Goal: Task Accomplishment & Management: Complete application form

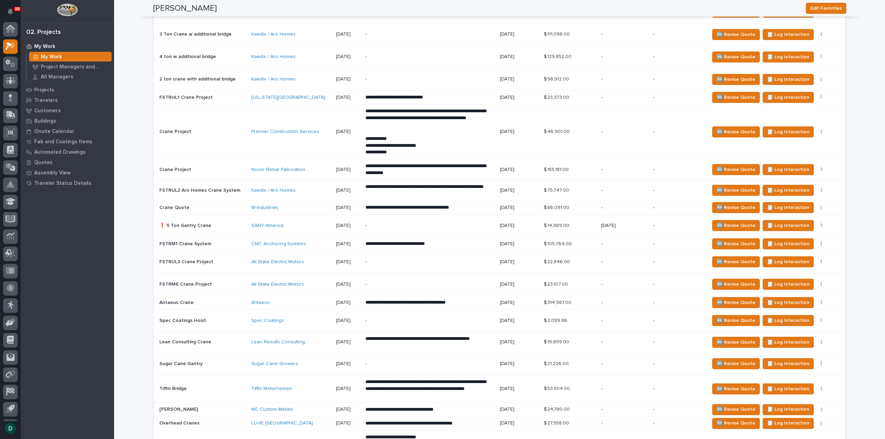
scroll to position [15, 0]
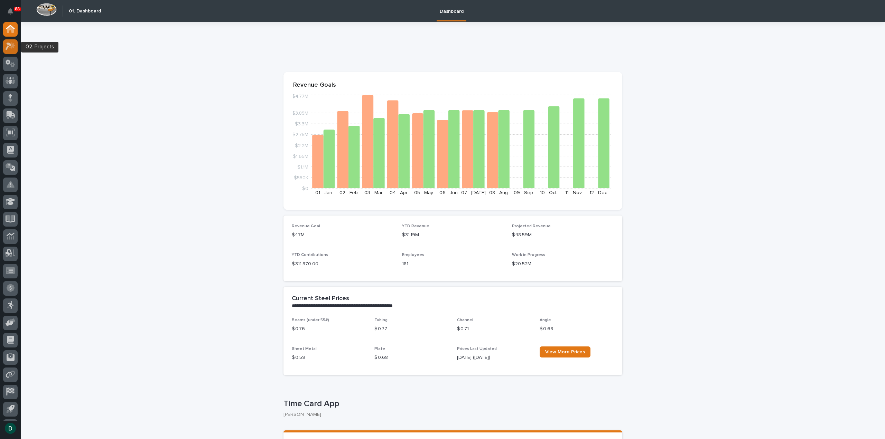
click at [11, 47] on icon at bounding box center [12, 45] width 6 height 7
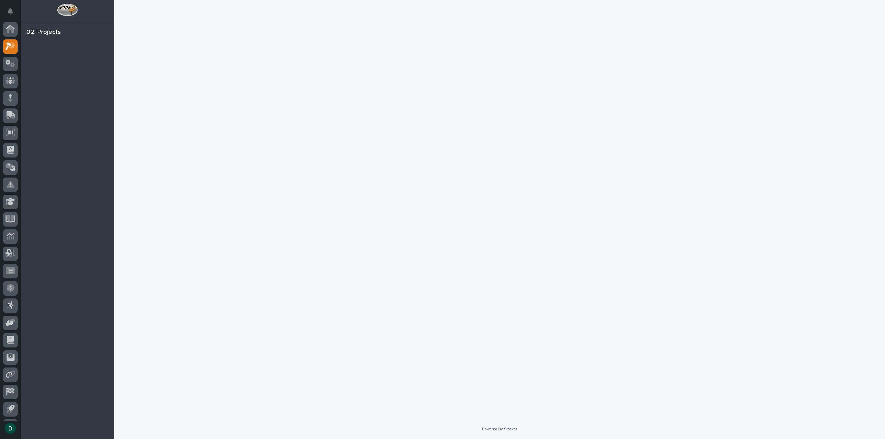
scroll to position [15, 0]
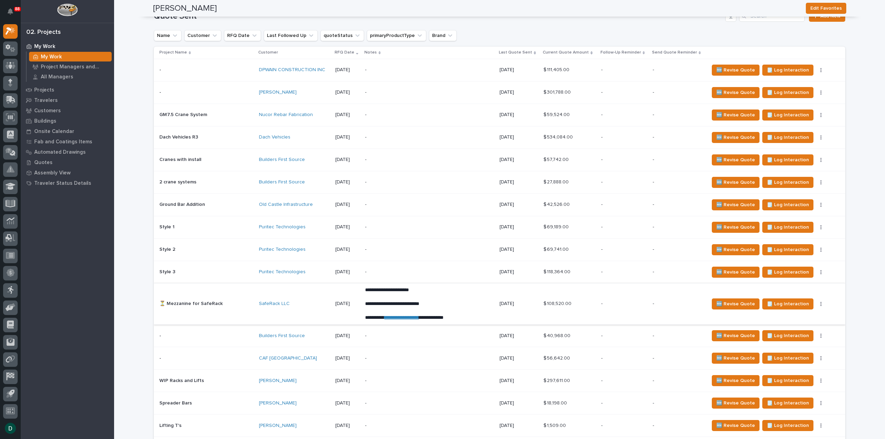
scroll to position [864, 0]
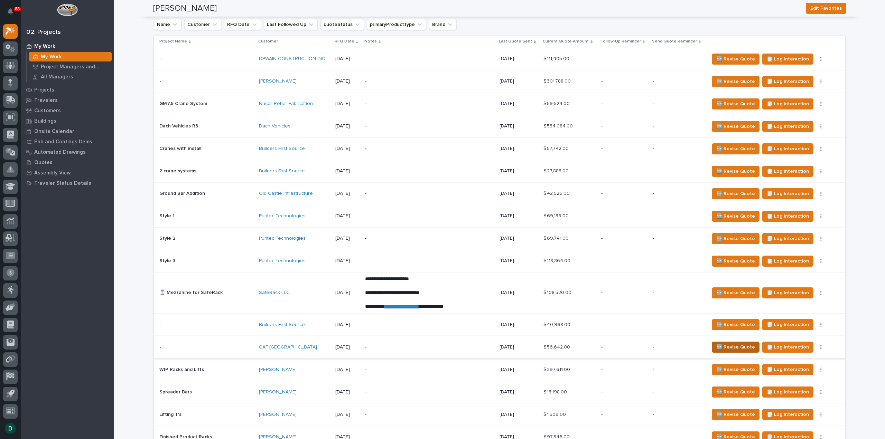
click at [728, 343] on span "🆕 Revise Quote" at bounding box center [735, 347] width 39 height 8
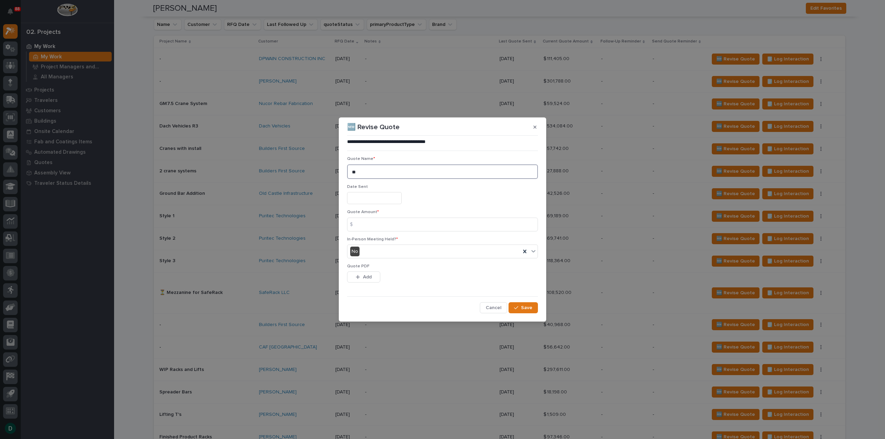
click at [377, 170] on textarea "**" at bounding box center [442, 171] width 191 height 15
type textarea "**"
click at [495, 307] on span "Cancel" at bounding box center [494, 308] width 16 height 6
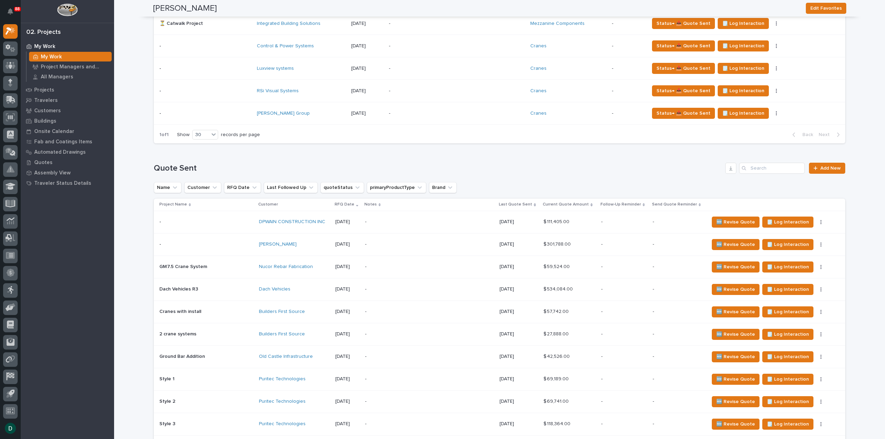
scroll to position [726, 0]
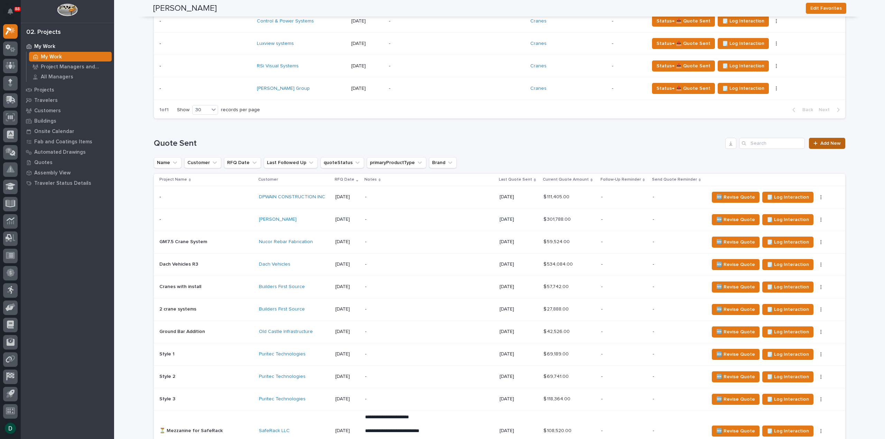
click at [832, 141] on span "Add New" at bounding box center [830, 143] width 20 height 5
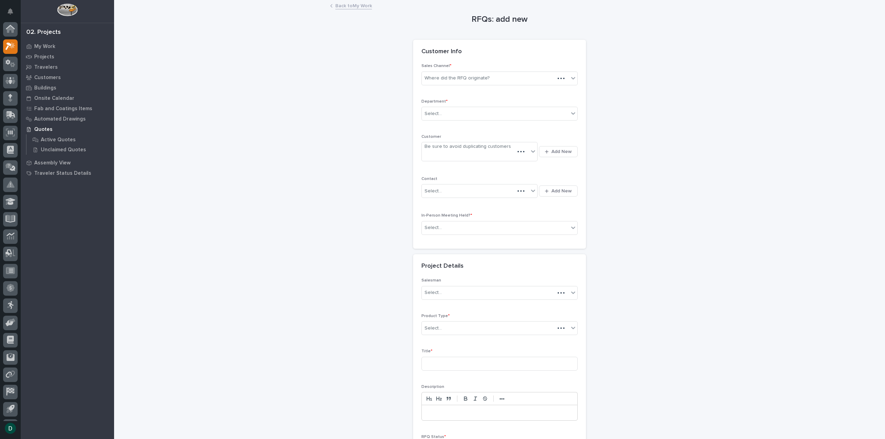
scroll to position [15, 0]
click at [484, 79] on div "Where did the RFQ originate?" at bounding box center [495, 78] width 147 height 11
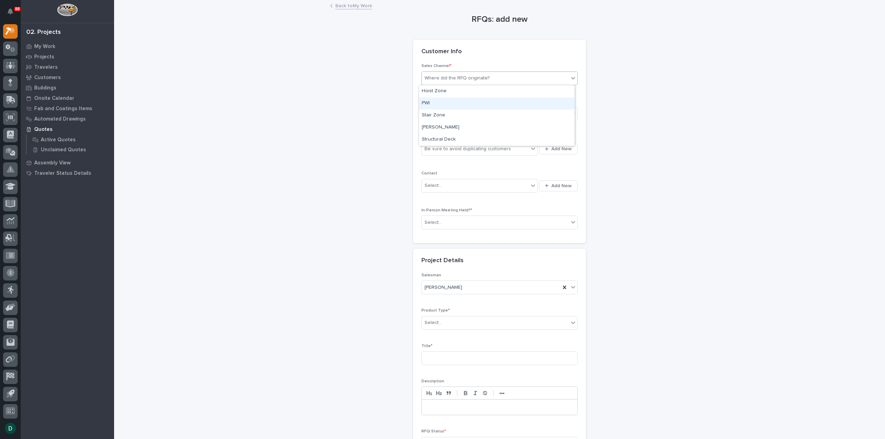
click at [468, 102] on div "PWI" at bounding box center [496, 103] width 155 height 12
click at [458, 113] on div "Select..." at bounding box center [495, 113] width 147 height 11
click at [453, 125] on span "National Sales" at bounding box center [439, 126] width 35 height 8
click at [467, 146] on div "Be sure to avoid duplicating customers" at bounding box center [467, 148] width 86 height 7
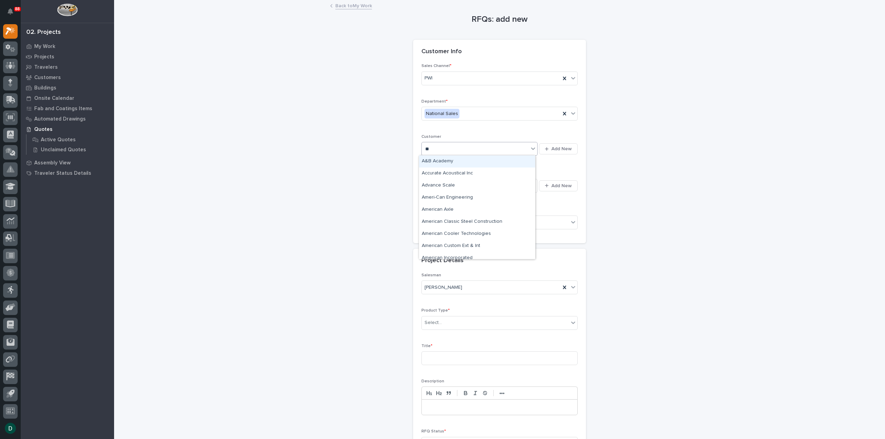
type input "***"
click at [463, 163] on div "CAF [GEOGRAPHIC_DATA]" at bounding box center [477, 161] width 116 height 12
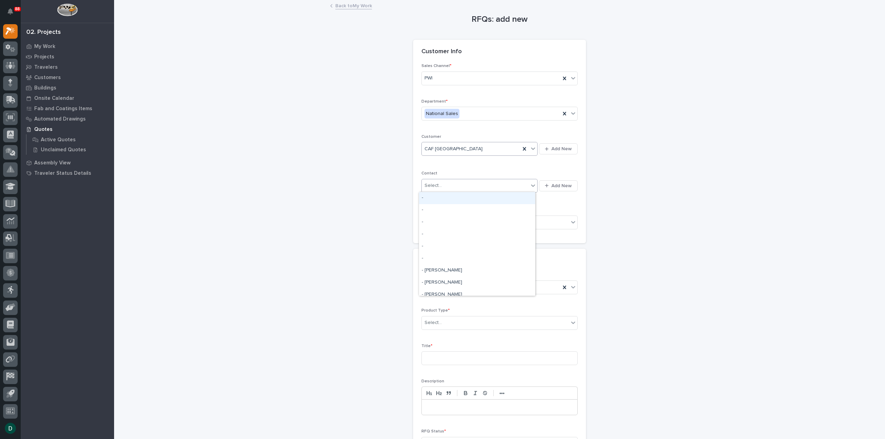
click at [459, 183] on div "Select..." at bounding box center [475, 185] width 107 height 11
click at [347, 162] on div "RFQs: add new Loading... Saving… Loading... Saving… Loading... Saving… Customer…" at bounding box center [499, 241] width 693 height 481
click at [493, 222] on div "Select..." at bounding box center [495, 222] width 147 height 11
click at [472, 248] on div "No" at bounding box center [496, 247] width 155 height 12
click at [462, 321] on div "Select..." at bounding box center [495, 322] width 147 height 11
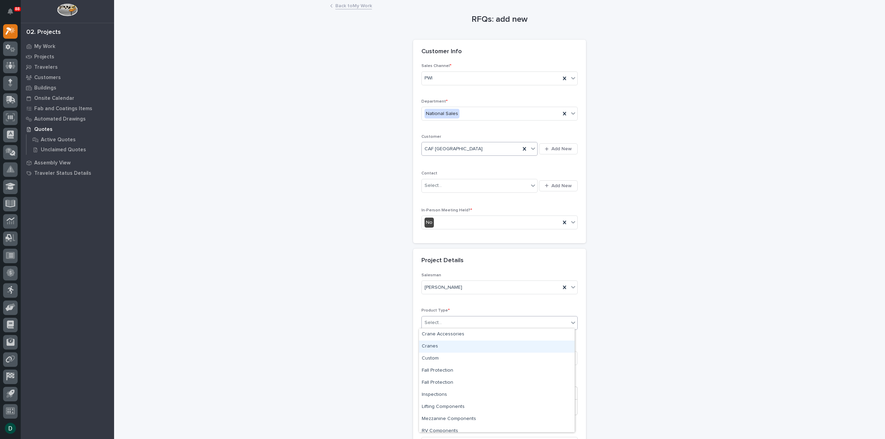
drag, startPoint x: 460, startPoint y: 340, endPoint x: 466, endPoint y: 341, distance: 5.7
click at [460, 342] on div "Cranes" at bounding box center [496, 347] width 155 height 12
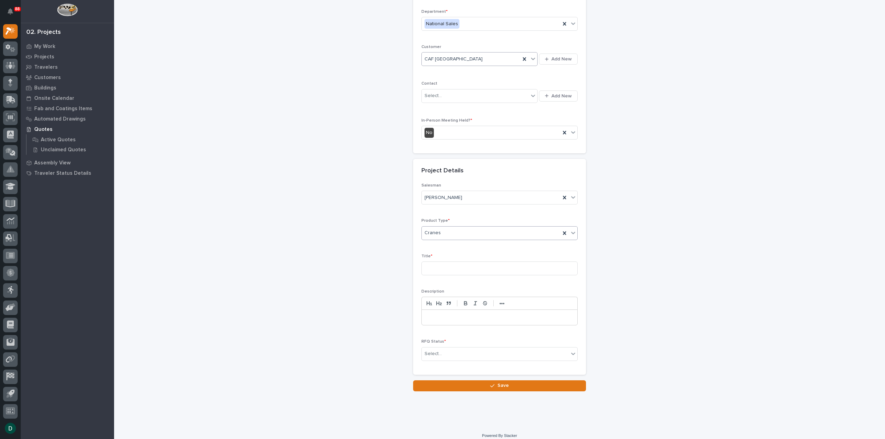
scroll to position [94, 0]
click at [453, 267] on input at bounding box center [499, 265] width 156 height 14
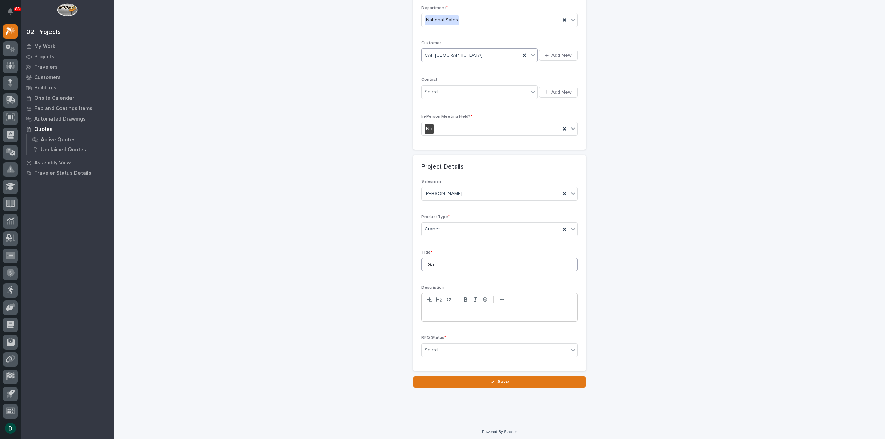
type input "G"
type input "Solo Gantry Crane Quote"
click at [415, 408] on div "Loading... Saving… Loading... Saving… RFQs: add new Loading... Saving… Loading.…" at bounding box center [499, 164] width 771 height 515
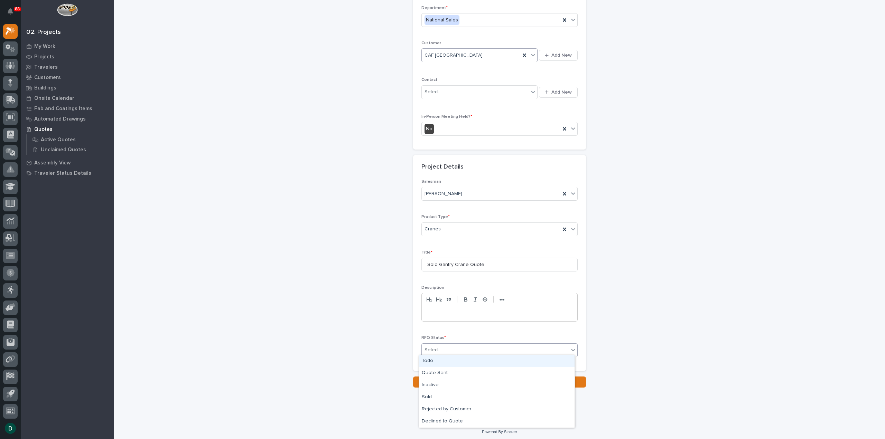
click at [484, 347] on div "Select..." at bounding box center [495, 350] width 147 height 11
click at [463, 372] on div "Quote Sent" at bounding box center [496, 373] width 155 height 12
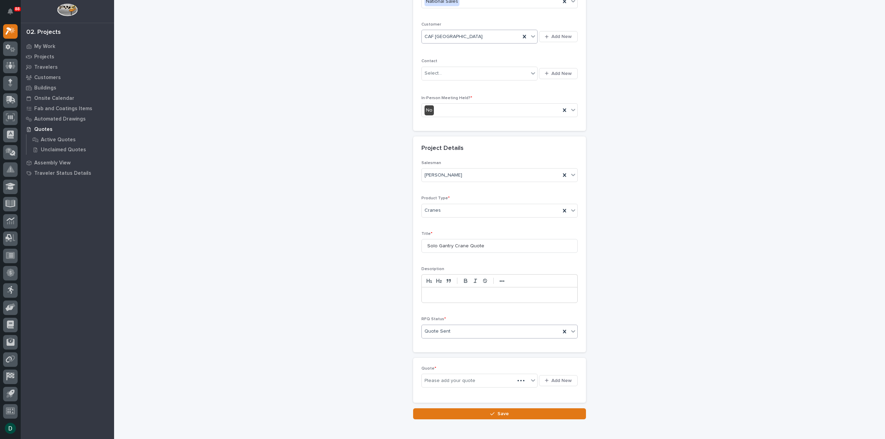
scroll to position [119, 0]
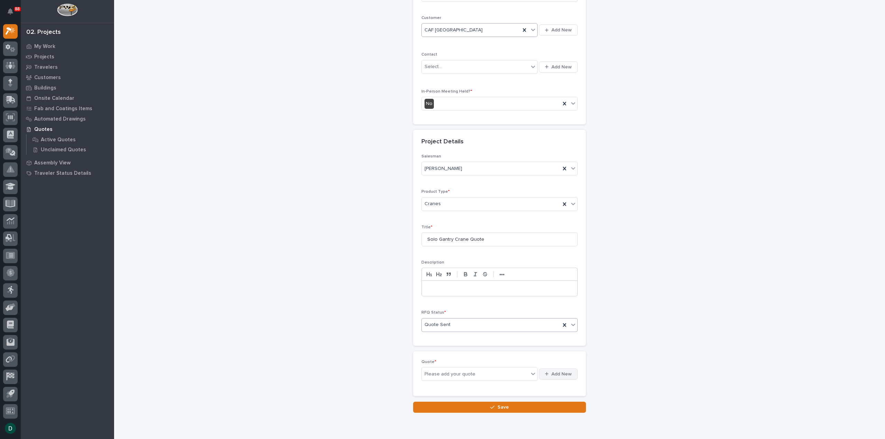
click at [560, 373] on span "Add New" at bounding box center [561, 374] width 20 height 6
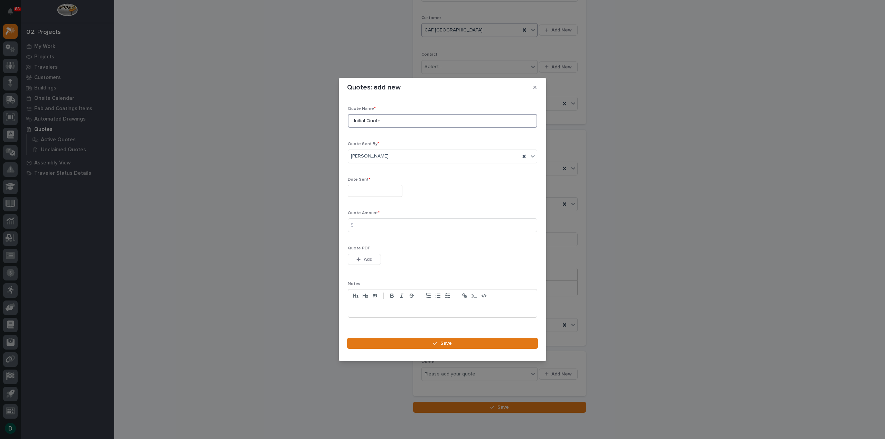
drag, startPoint x: 387, startPoint y: 122, endPoint x: 328, endPoint y: 124, distance: 58.8
click at [328, 124] on div "Quotes: add new Loading... Saving… Loading... Saving… Loading... Saving… Quote …" at bounding box center [442, 219] width 885 height 439
type input "another quote"
click at [391, 189] on input "text" at bounding box center [375, 191] width 55 height 12
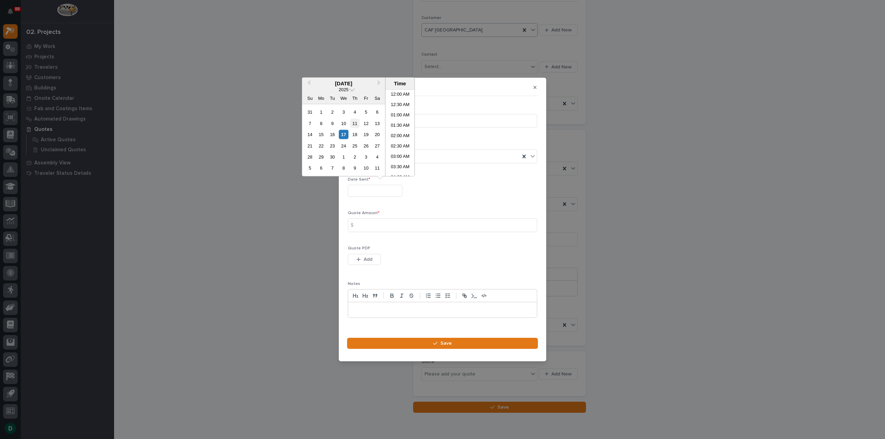
scroll to position [283, 0]
click at [344, 134] on div "17" at bounding box center [343, 134] width 9 height 9
type input "**********"
click at [373, 226] on input at bounding box center [442, 225] width 189 height 14
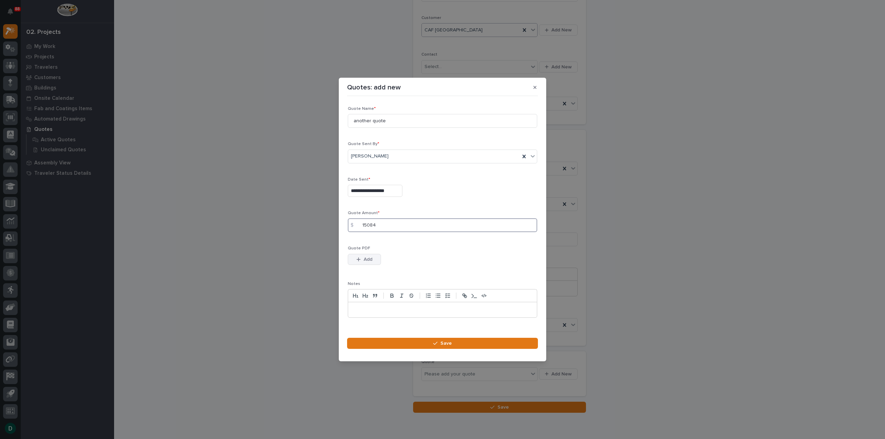
type input "15084"
click at [374, 260] on button "Add" at bounding box center [364, 259] width 33 height 11
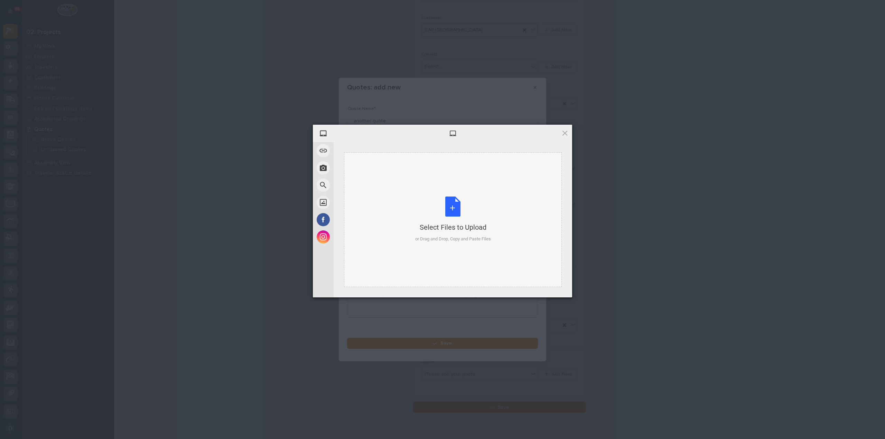
click at [454, 203] on div "Select Files to Upload or Drag and Drop, Copy and Paste Files" at bounding box center [453, 220] width 76 height 46
click at [554, 289] on span "Upload 1" at bounding box center [550, 288] width 13 height 5
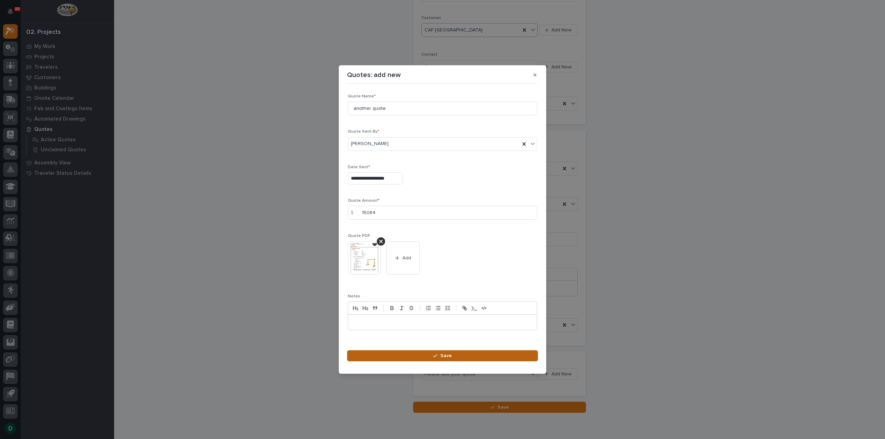
click at [462, 353] on button "Save" at bounding box center [442, 355] width 191 height 11
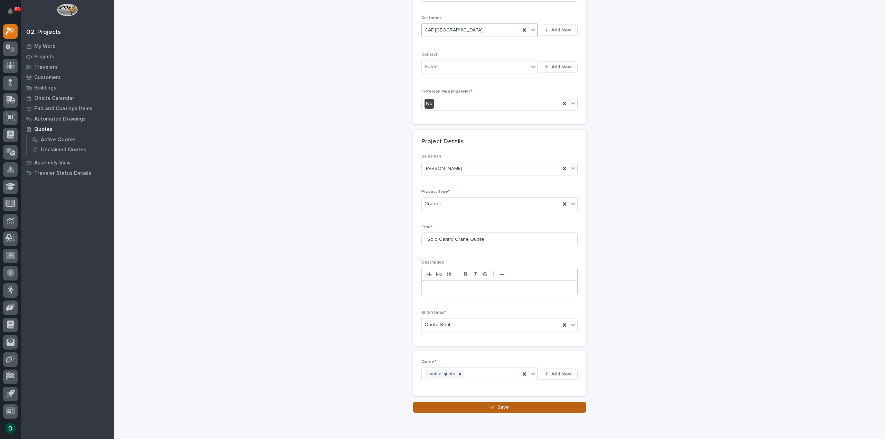
click at [507, 403] on button "Save" at bounding box center [499, 407] width 173 height 11
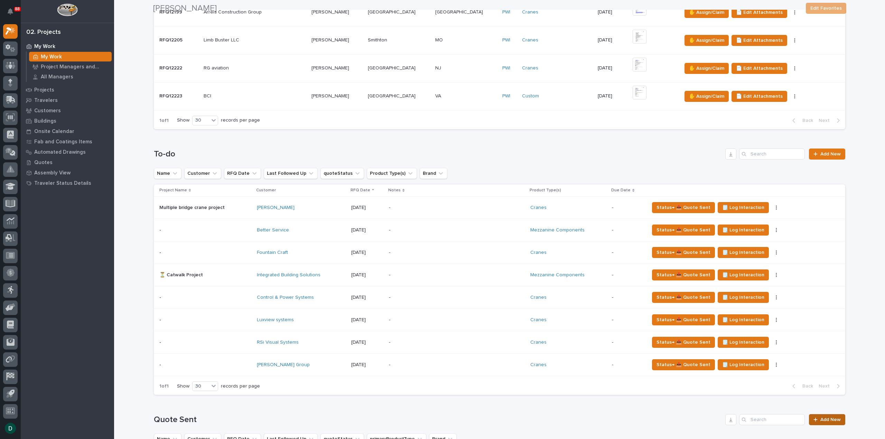
scroll to position [657, 0]
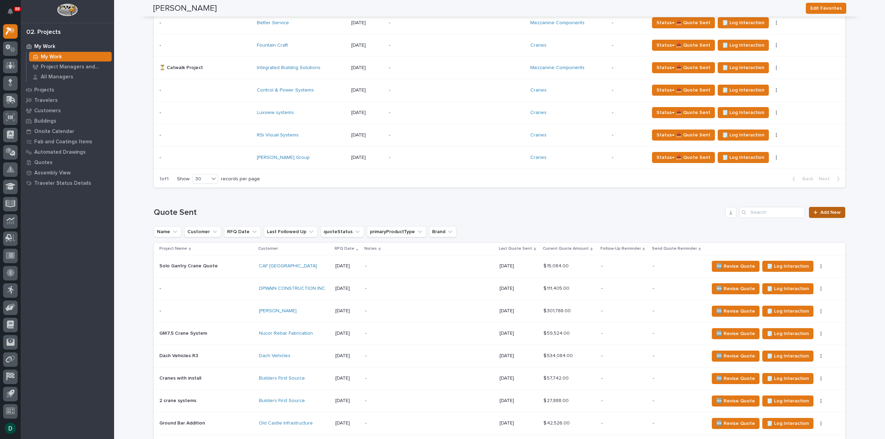
click at [827, 212] on span "Add New" at bounding box center [830, 212] width 20 height 5
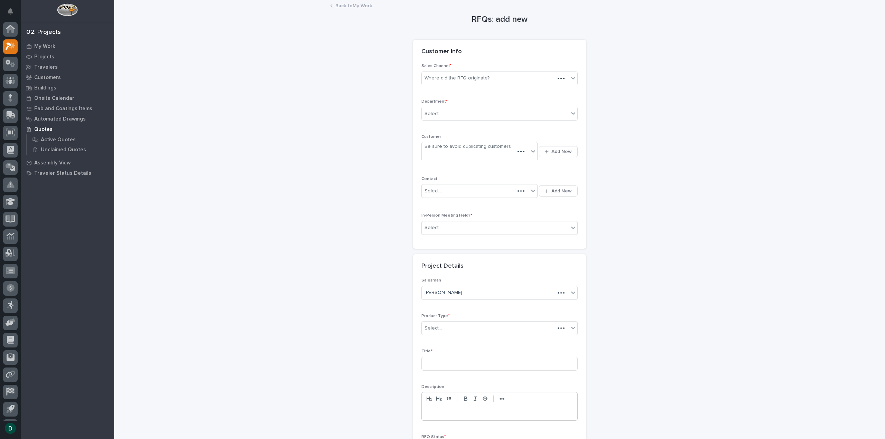
scroll to position [15, 0]
click at [466, 81] on div "Where did the RFQ originate?" at bounding box center [456, 78] width 65 height 7
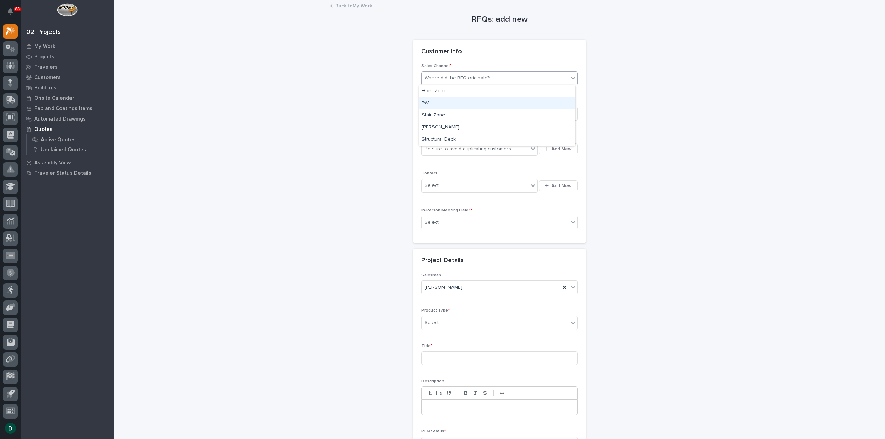
click at [459, 108] on div "PWI" at bounding box center [496, 103] width 155 height 12
click at [455, 114] on div "Select..." at bounding box center [495, 113] width 147 height 11
click at [451, 126] on span "National Sales" at bounding box center [439, 126] width 35 height 8
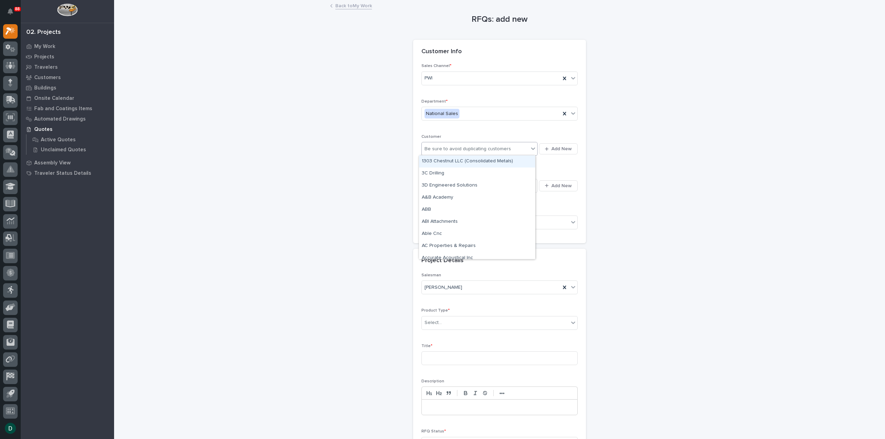
click at [473, 151] on div "Be sure to avoid duplicating customers" at bounding box center [467, 148] width 86 height 7
type input "***"
click at [448, 164] on div "CAF [GEOGRAPHIC_DATA]" at bounding box center [477, 161] width 116 height 12
click at [445, 188] on div "Select..." at bounding box center [475, 185] width 107 height 11
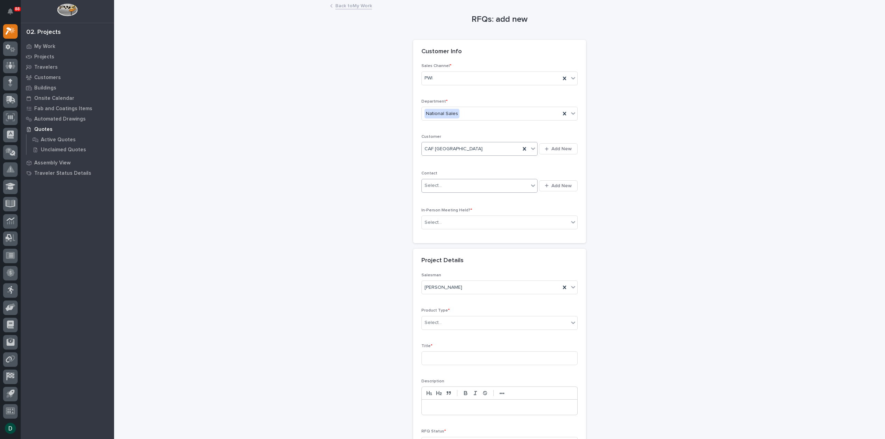
click at [445, 188] on div "Select..." at bounding box center [475, 185] width 107 height 11
click at [452, 221] on div "Select..." at bounding box center [495, 222] width 147 height 11
click at [450, 246] on div "No" at bounding box center [496, 247] width 155 height 12
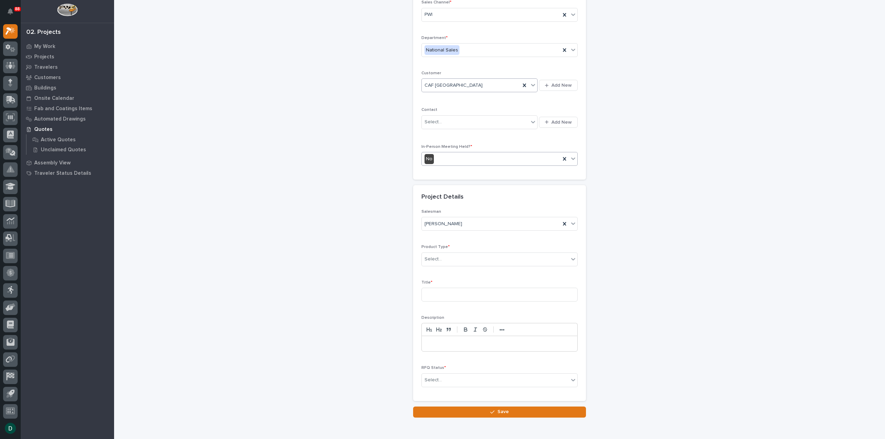
scroll to position [94, 0]
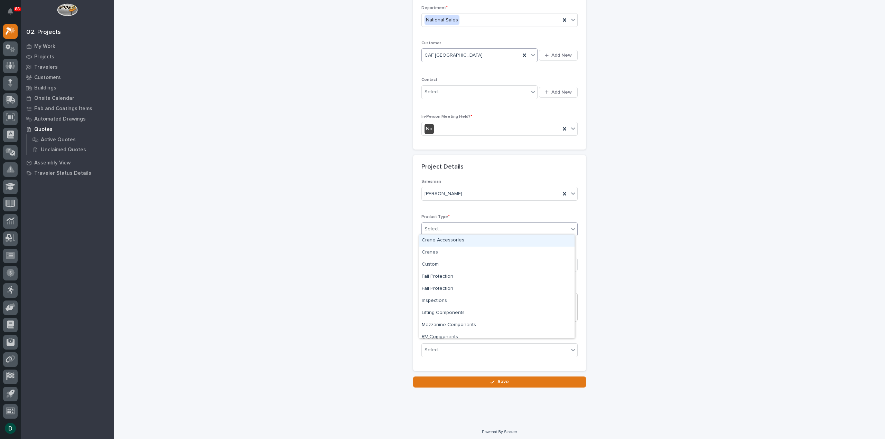
click at [453, 232] on div "Select..." at bounding box center [495, 229] width 147 height 11
click at [455, 253] on div "Cranes" at bounding box center [496, 253] width 155 height 12
click at [453, 260] on input at bounding box center [499, 265] width 156 height 14
type input "and another quote"
click at [482, 349] on div "Select..." at bounding box center [495, 350] width 147 height 11
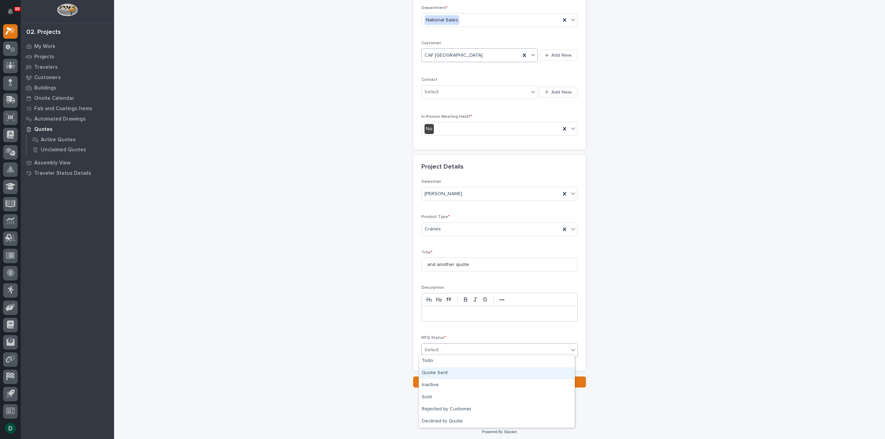
click at [465, 370] on div "Quote Sent" at bounding box center [496, 373] width 155 height 12
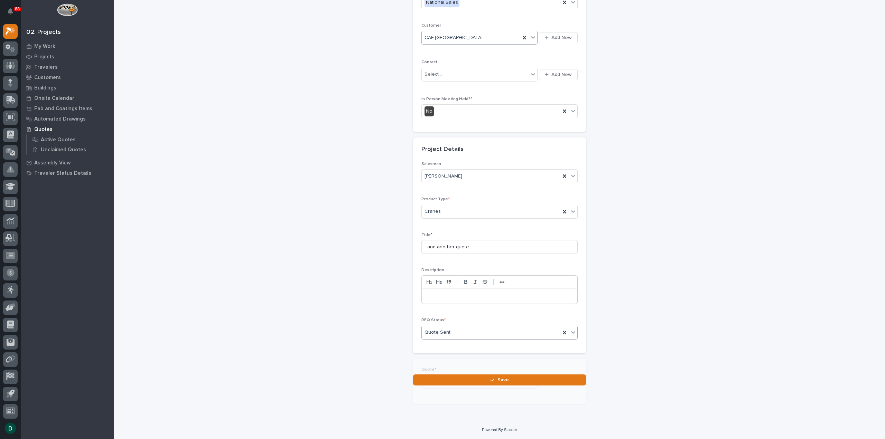
scroll to position [119, 0]
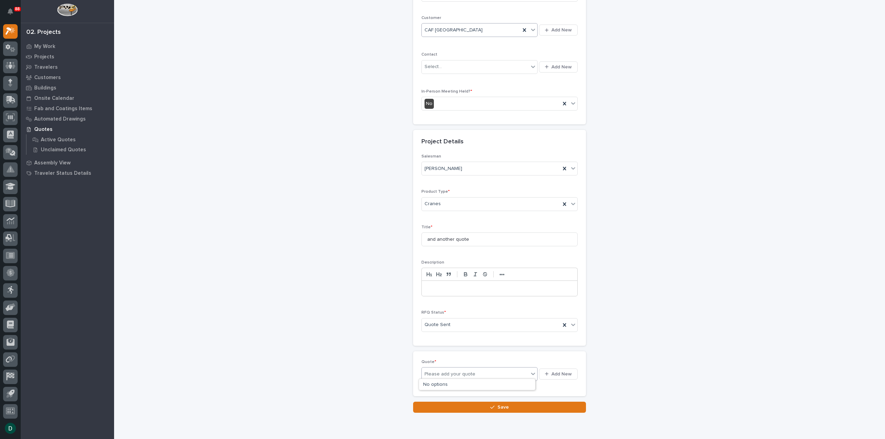
click at [529, 373] on icon at bounding box center [532, 373] width 7 height 7
click at [529, 370] on icon at bounding box center [532, 373] width 7 height 7
click at [564, 374] on span "Add New" at bounding box center [561, 374] width 20 height 6
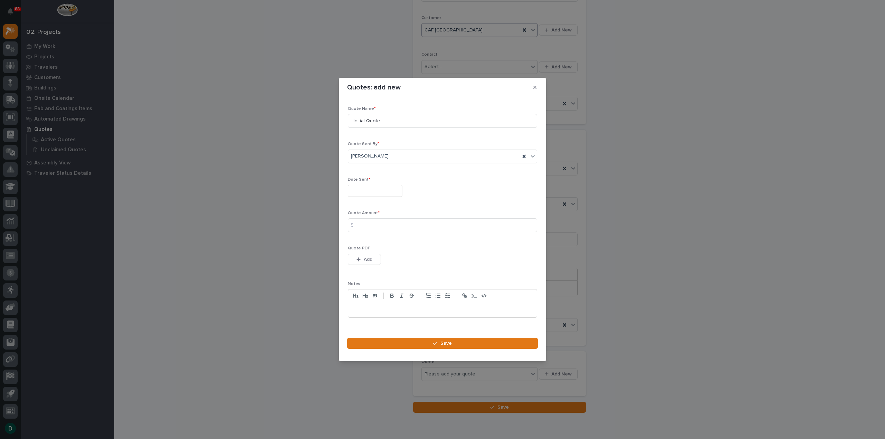
click at [390, 193] on input "text" at bounding box center [375, 191] width 55 height 12
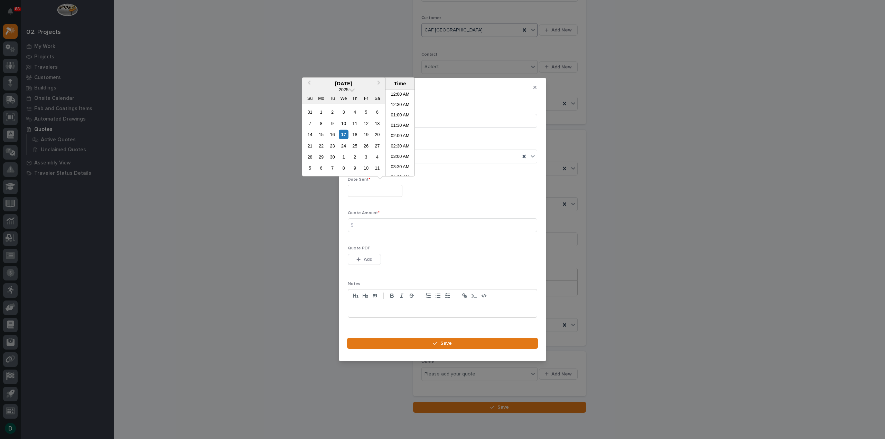
scroll to position [283, 0]
click at [344, 135] on div "17" at bounding box center [343, 134] width 9 height 9
type input "**********"
click at [437, 114] on div "Quote Name * Initial Quote" at bounding box center [442, 119] width 189 height 27
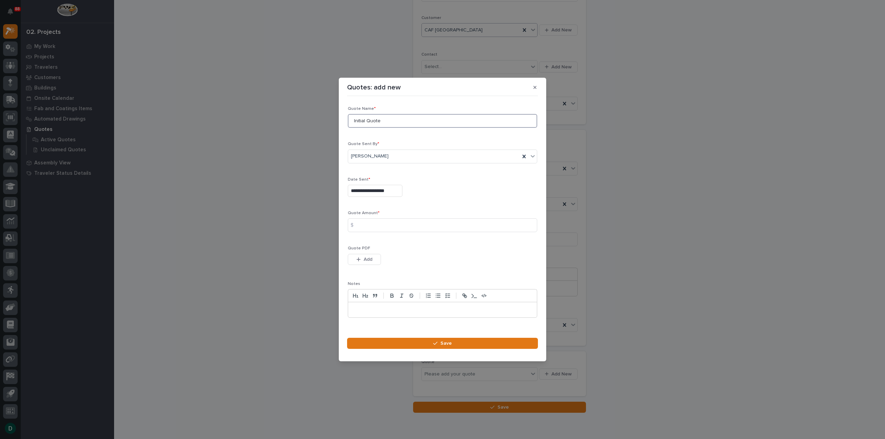
drag, startPoint x: 400, startPoint y: 121, endPoint x: 298, endPoint y: 123, distance: 102.3
click at [298, 123] on div "**********" at bounding box center [442, 219] width 885 height 439
type input "another quote"
click at [402, 226] on input at bounding box center [442, 225] width 189 height 14
type input "47661"
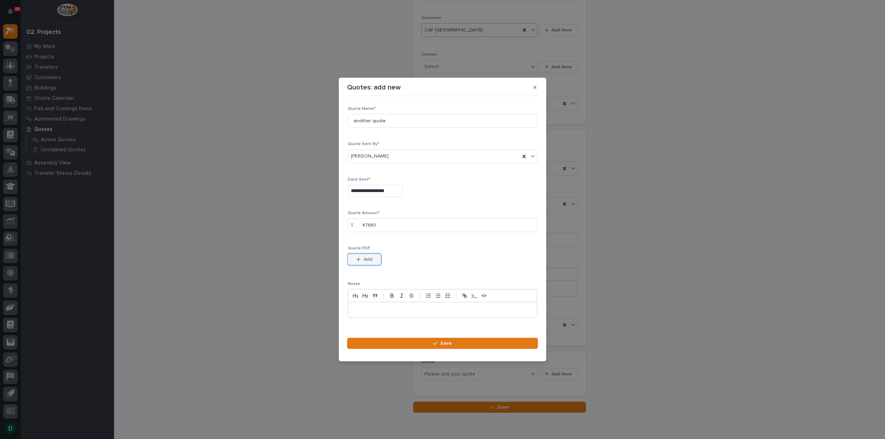
click at [357, 259] on icon "button" at bounding box center [358, 259] width 4 height 5
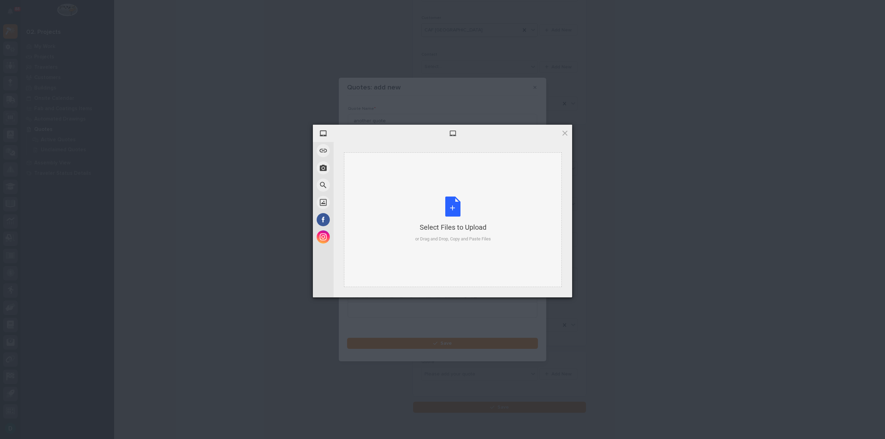
click at [458, 209] on div "Select Files to Upload or Drag and Drop, Copy and Paste Files" at bounding box center [453, 220] width 76 height 46
click at [544, 284] on span "Upload 1" at bounding box center [551, 288] width 35 height 13
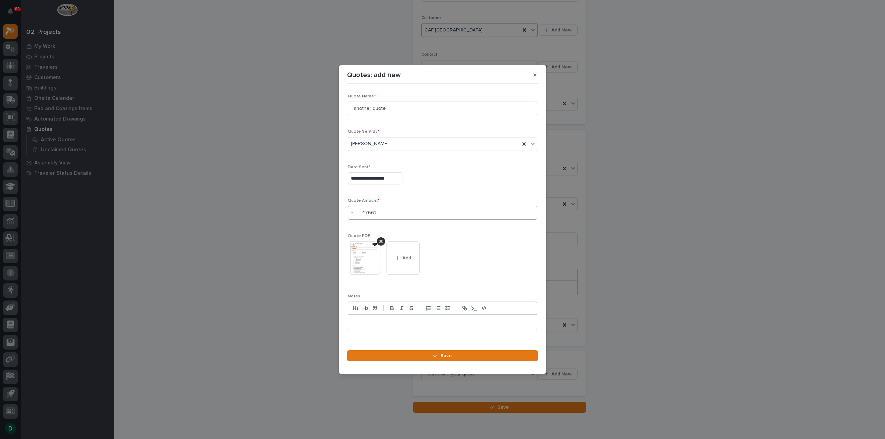
scroll to position [10, 0]
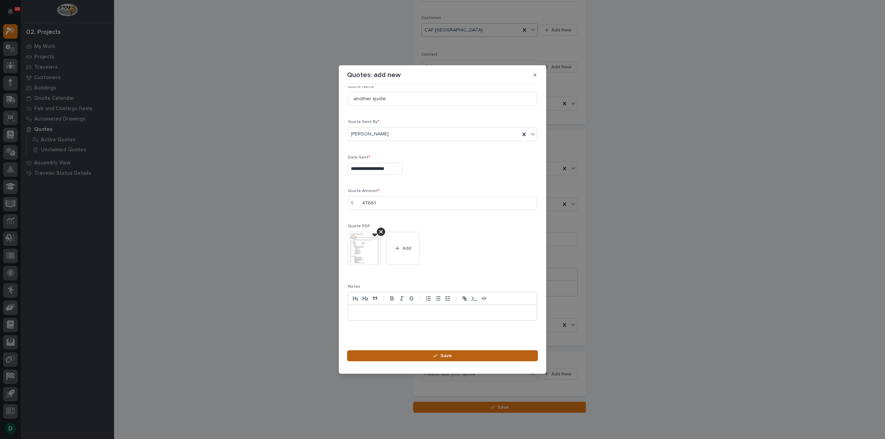
click at [452, 353] on button "Save" at bounding box center [442, 355] width 191 height 11
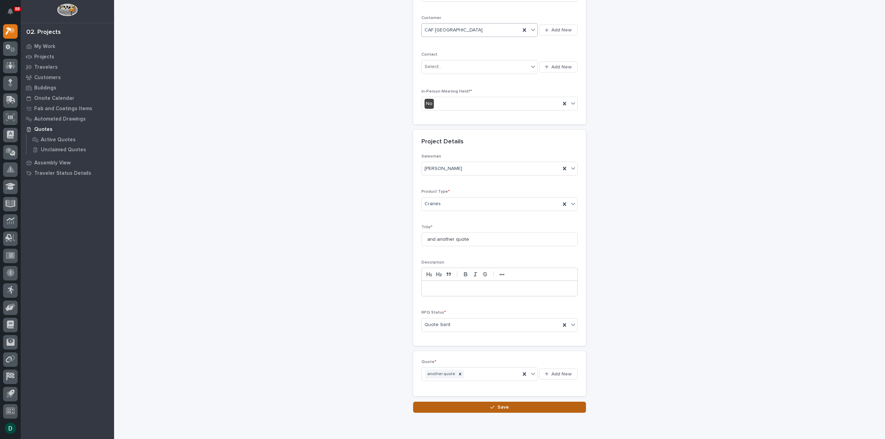
click at [519, 404] on button "Save" at bounding box center [499, 407] width 173 height 11
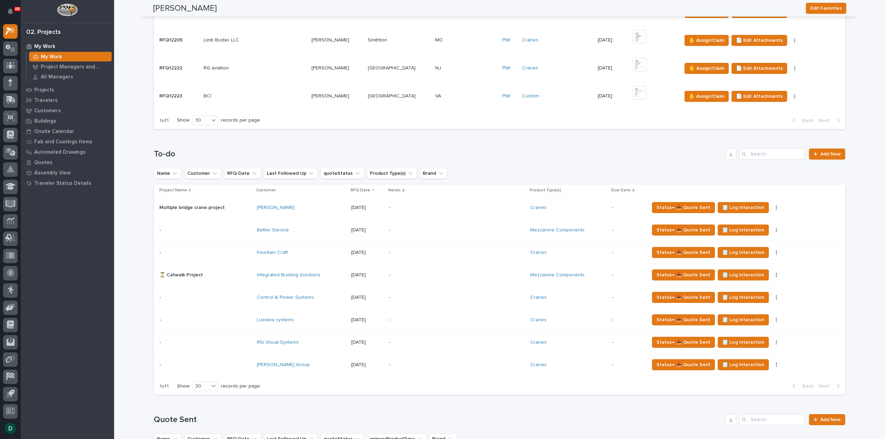
scroll to position [657, 0]
